Goal: Task Accomplishment & Management: Use online tool/utility

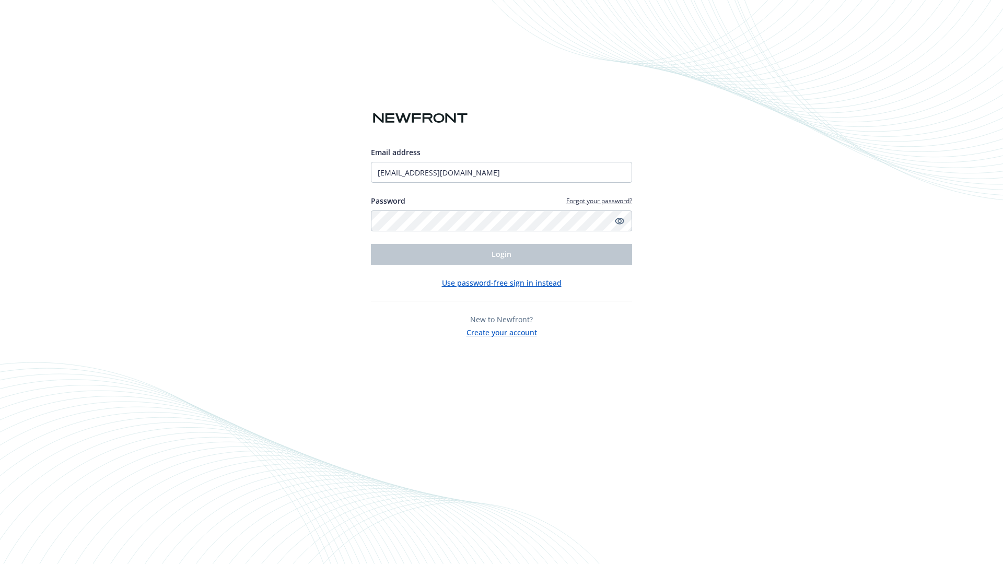
type input "[EMAIL_ADDRESS][DOMAIN_NAME]"
click at [502, 255] on span "Login" at bounding box center [502, 254] width 20 height 10
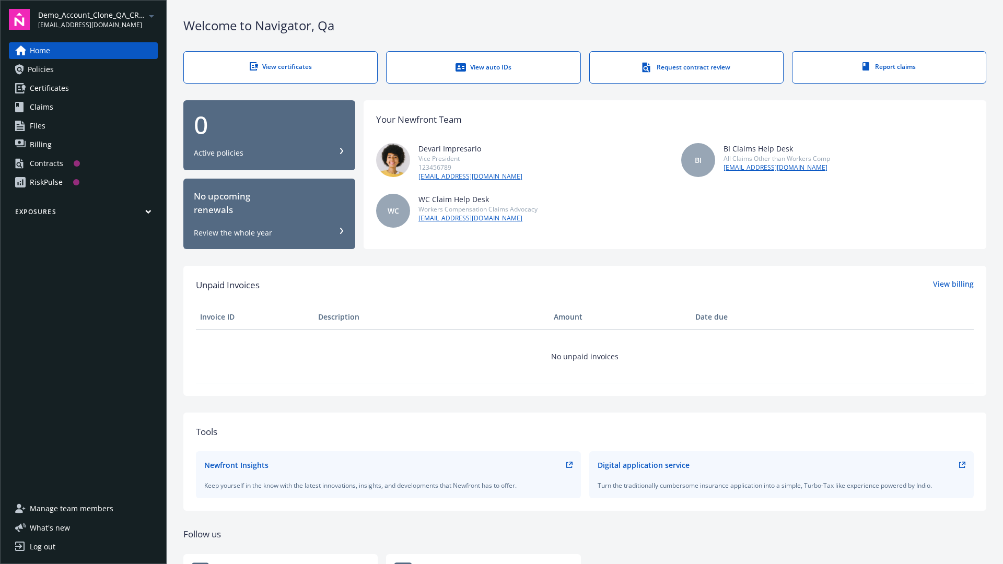
click at [98, 19] on span "Demo_Account_Clone_QA_CR_Tests_Prospect" at bounding box center [91, 14] width 107 height 11
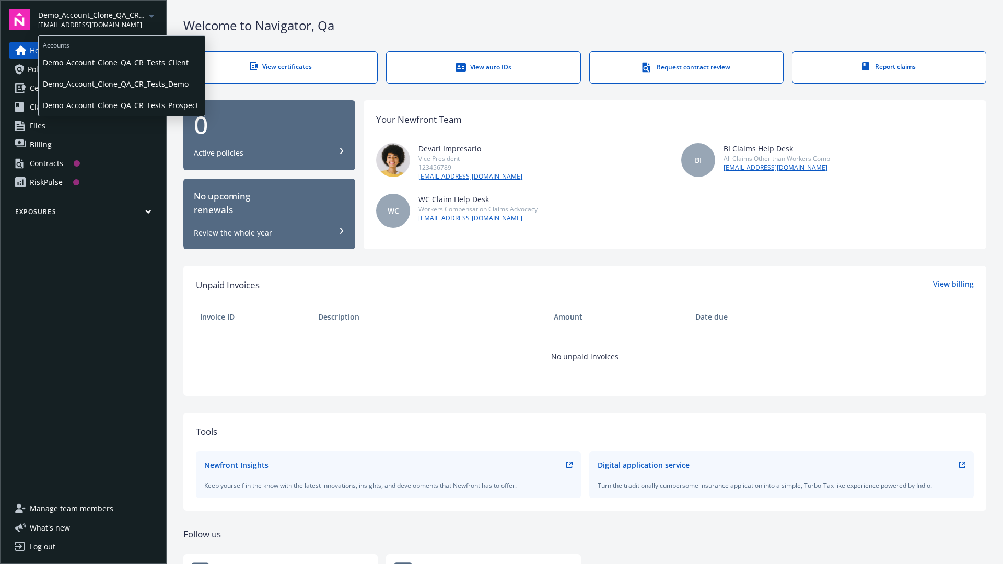
click at [121, 62] on span "Demo_Account_Clone_QA_CR_Tests_Client" at bounding box center [122, 62] width 158 height 21
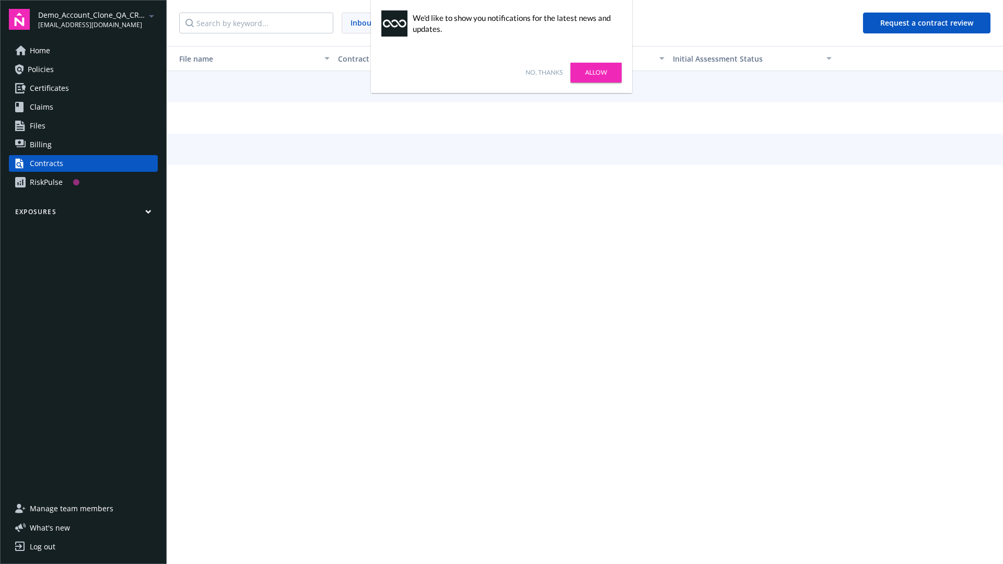
click at [544, 73] on link "No, thanks" at bounding box center [544, 72] width 37 height 9
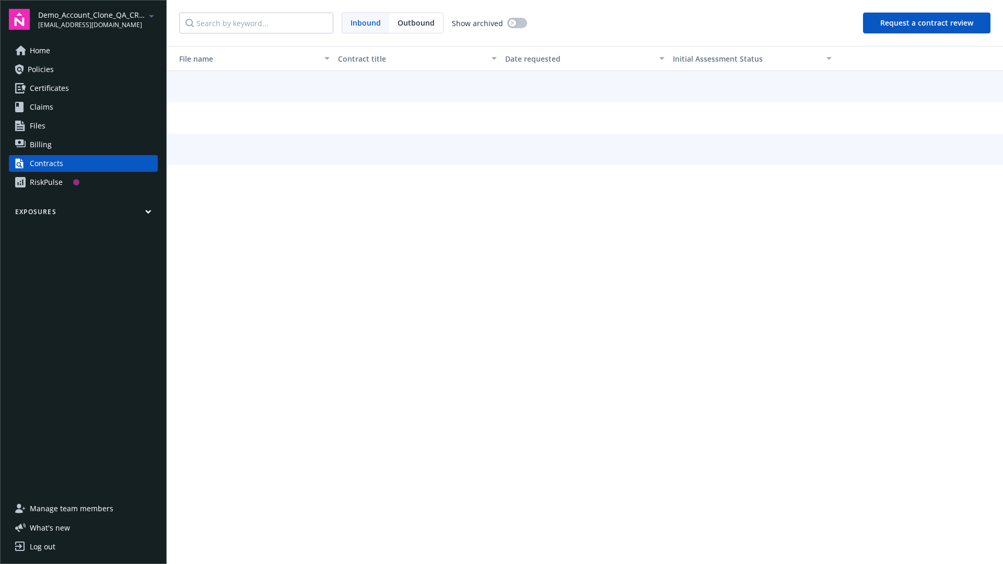
click at [928, 23] on button "Request a contract review" at bounding box center [927, 23] width 128 height 21
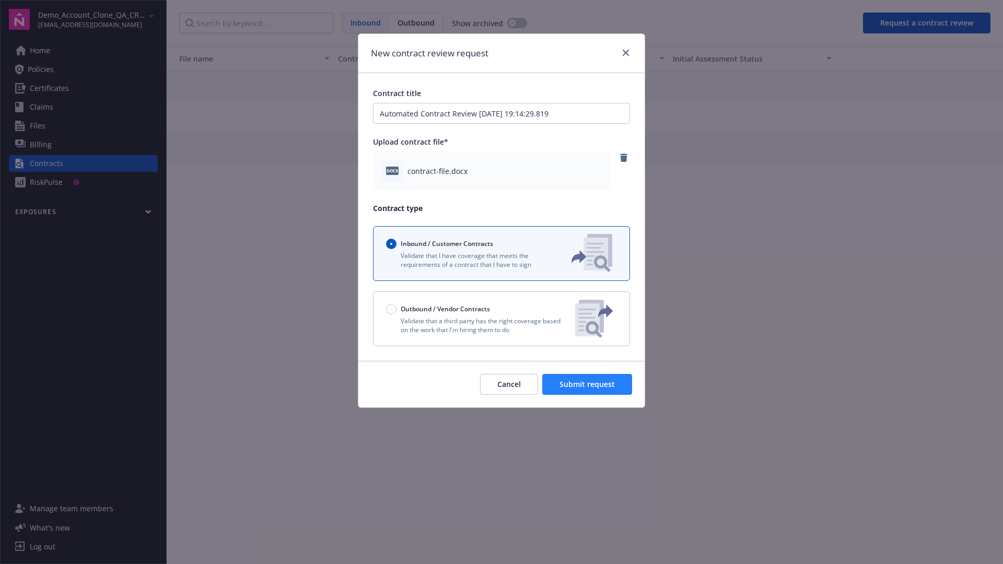
type input "Automated Contract Review 09-12-2025 19:14:29.819"
click at [588, 385] on span "Submit request" at bounding box center [587, 384] width 55 height 10
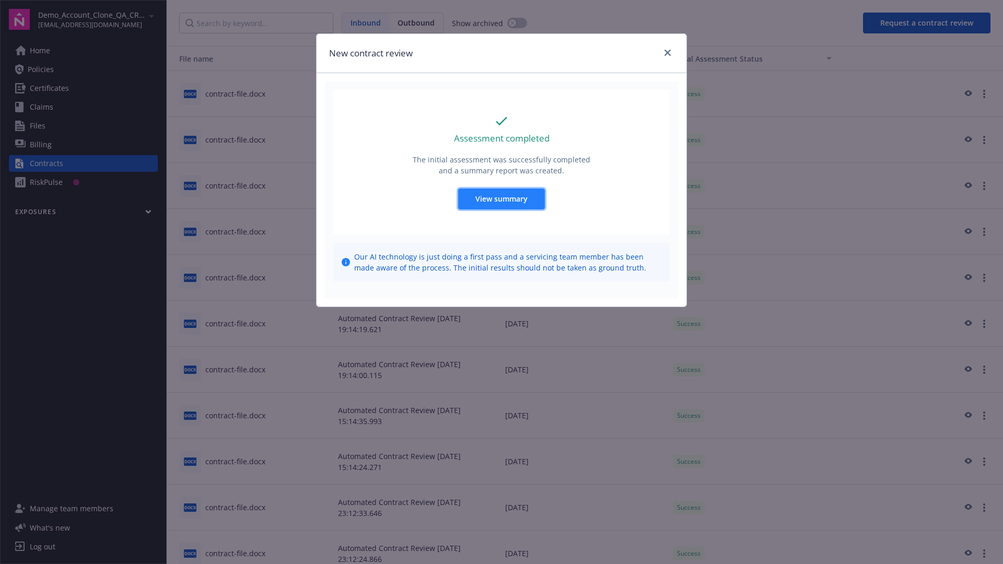
click at [501, 199] on span "View summary" at bounding box center [502, 199] width 52 height 10
